Goal: Task Accomplishment & Management: Manage account settings

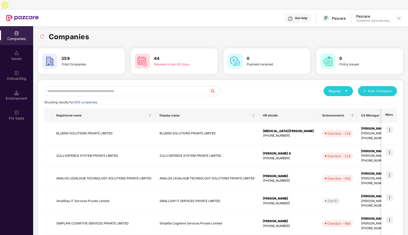
click at [97, 86] on input "text" at bounding box center [127, 91] width 166 height 10
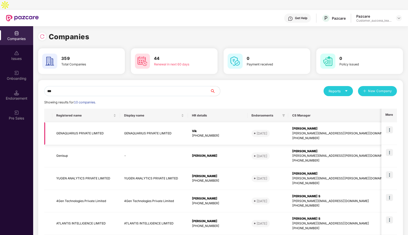
type input "***"
click at [389, 126] on img at bounding box center [389, 129] width 7 height 7
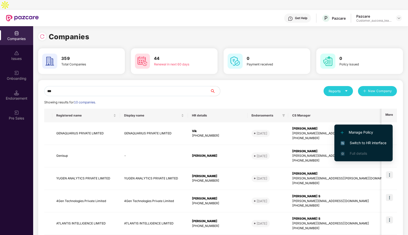
click at [368, 144] on span "Switch to HR interface" at bounding box center [364, 143] width 46 height 6
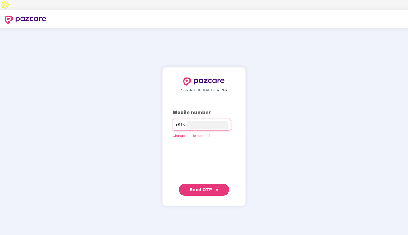
type input "**********"
click at [206, 187] on span "Send OTP" at bounding box center [201, 189] width 22 height 5
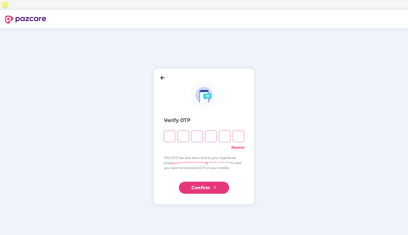
type input "*"
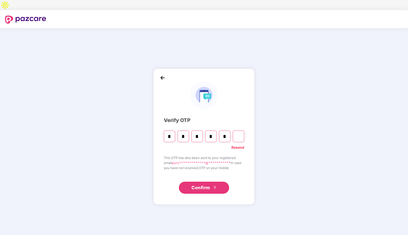
type input "*"
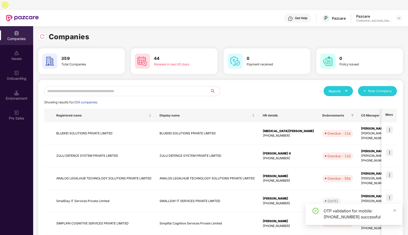
click at [93, 86] on input "text" at bounding box center [127, 91] width 166 height 10
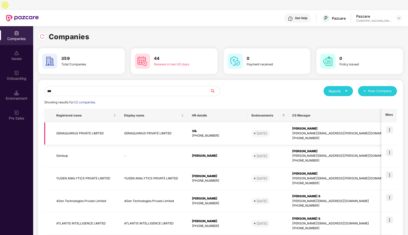
type input "***"
click at [392, 126] on img at bounding box center [389, 129] width 7 height 7
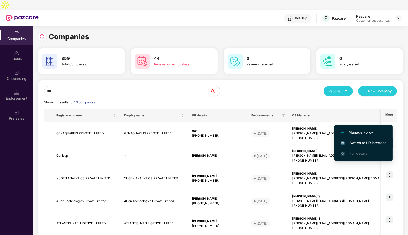
click at [360, 142] on span "Switch to HR interface" at bounding box center [364, 143] width 46 height 6
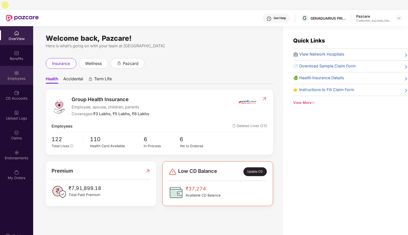
click at [22, 66] on div "Employees" at bounding box center [16, 75] width 33 height 19
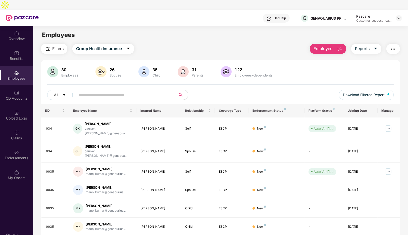
click at [104, 91] on input "text" at bounding box center [124, 95] width 90 height 8
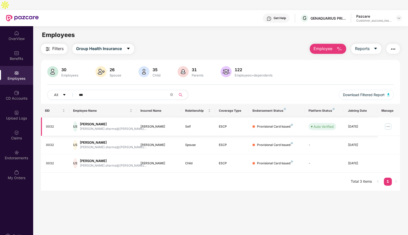
type input "***"
click at [391, 122] on img at bounding box center [388, 126] width 8 height 8
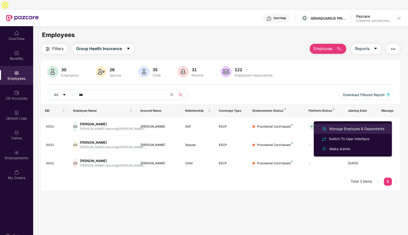
click at [341, 126] on div "Manage Employee & Dependents" at bounding box center [357, 129] width 57 height 6
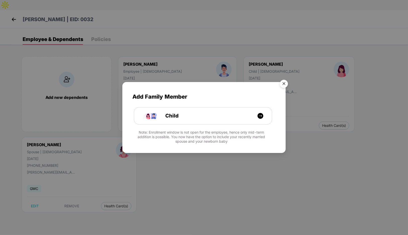
click at [285, 84] on img "Close" at bounding box center [284, 84] width 14 height 14
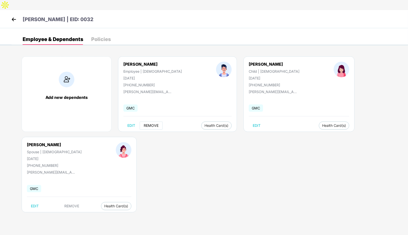
click at [148, 123] on span "REMOVE" at bounding box center [151, 125] width 15 height 4
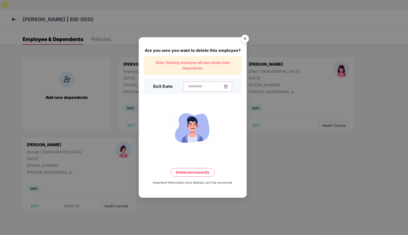
click at [192, 84] on input at bounding box center [206, 86] width 36 height 5
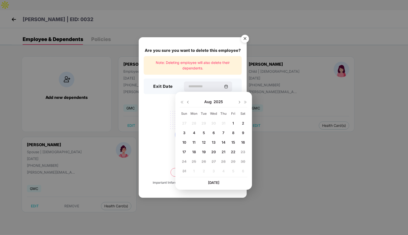
click at [224, 150] on span "21" at bounding box center [224, 152] width 4 height 4
type input "**********"
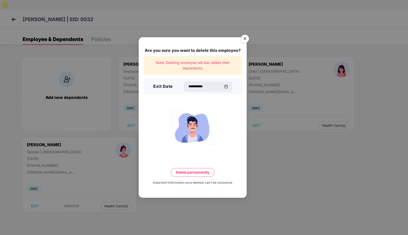
click at [187, 173] on button "Delete permanently" at bounding box center [193, 172] width 44 height 9
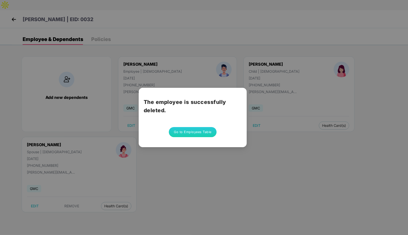
click at [195, 134] on button "Go to Employees Table" at bounding box center [193, 132] width 48 height 10
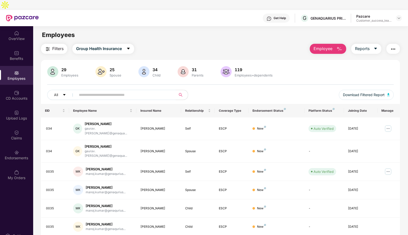
click at [330, 46] on span "Employee" at bounding box center [323, 49] width 19 height 6
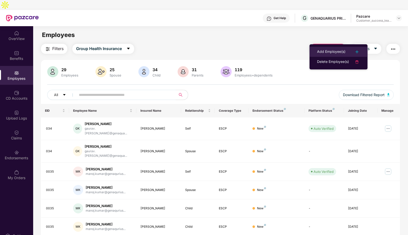
click at [327, 50] on div "Add Employee(s)" at bounding box center [331, 52] width 28 height 6
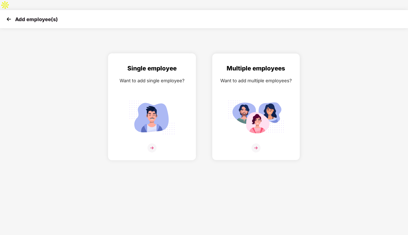
click at [152, 143] on img at bounding box center [152, 147] width 9 height 9
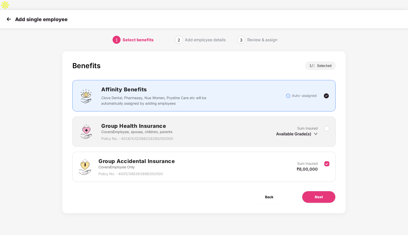
click at [316, 133] on icon "down" at bounding box center [316, 134] width 4 height 2
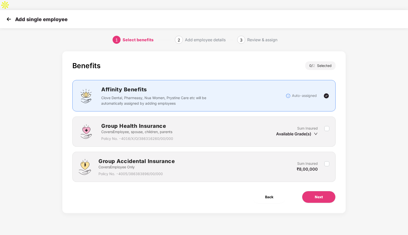
click at [315, 132] on icon "down" at bounding box center [316, 134] width 4 height 4
click at [317, 132] on icon "down" at bounding box center [316, 134] width 4 height 4
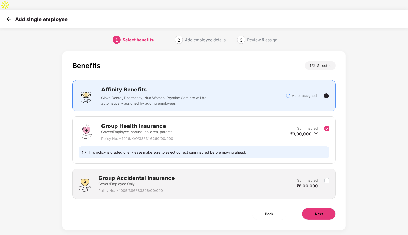
click at [320, 211] on span "Next" at bounding box center [319, 214] width 8 height 6
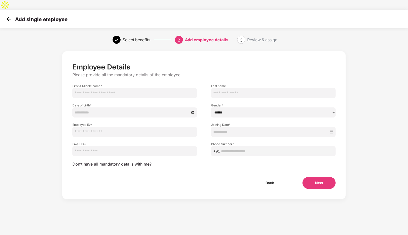
click at [7, 15] on img at bounding box center [9, 19] width 8 height 8
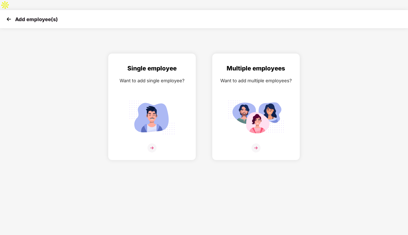
click at [6, 15] on img at bounding box center [9, 19] width 8 height 8
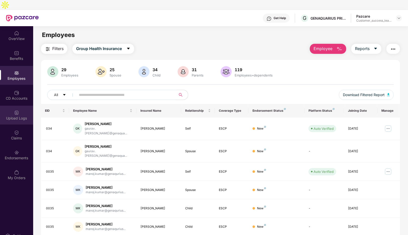
click at [19, 110] on img at bounding box center [16, 112] width 5 height 5
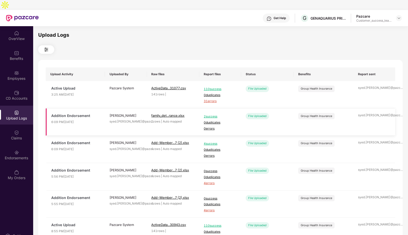
click at [215, 114] on span "2 success" at bounding box center [220, 116] width 33 height 5
click at [213, 141] on span "4 success" at bounding box center [220, 143] width 33 height 5
